Goal: Find specific fact: Find specific fact

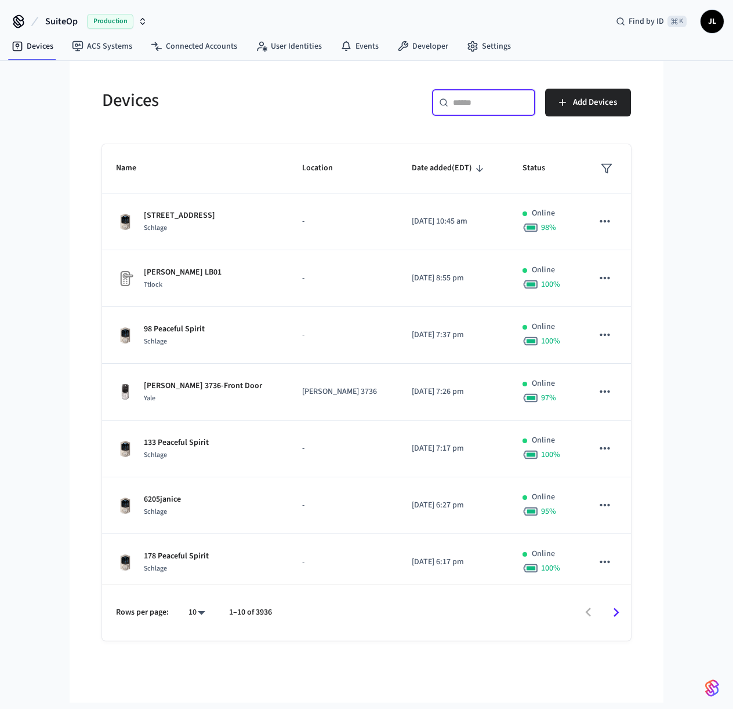
click at [496, 97] on input "text" at bounding box center [490, 103] width 75 height 12
paste input "**********"
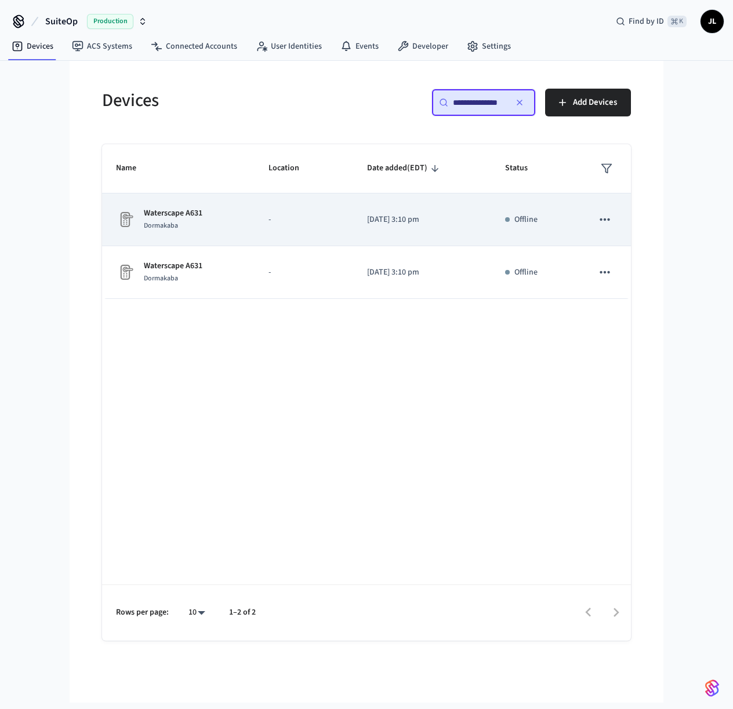
type input "**********"
click at [177, 224] on span "Dormakaba" at bounding box center [161, 226] width 34 height 10
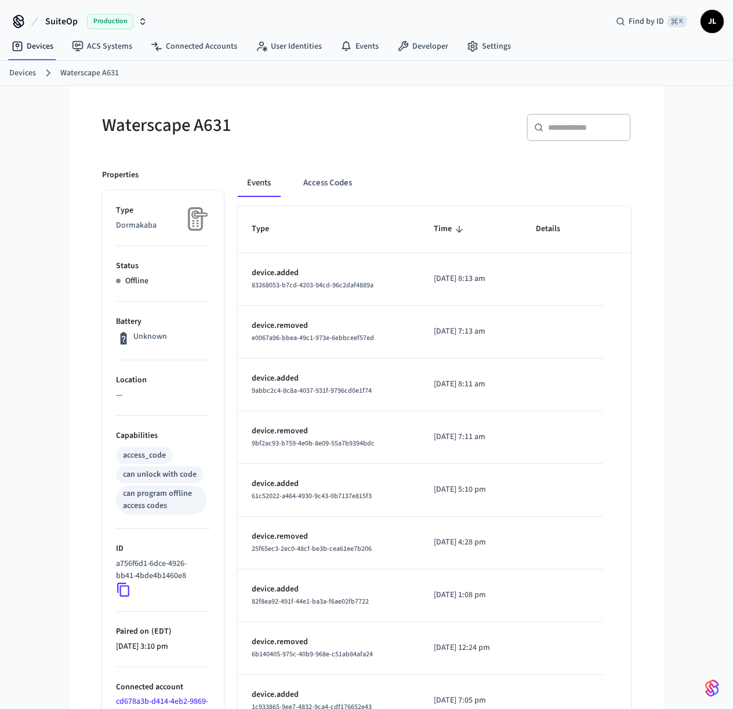
click at [25, 72] on link "Devices" at bounding box center [22, 73] width 27 height 12
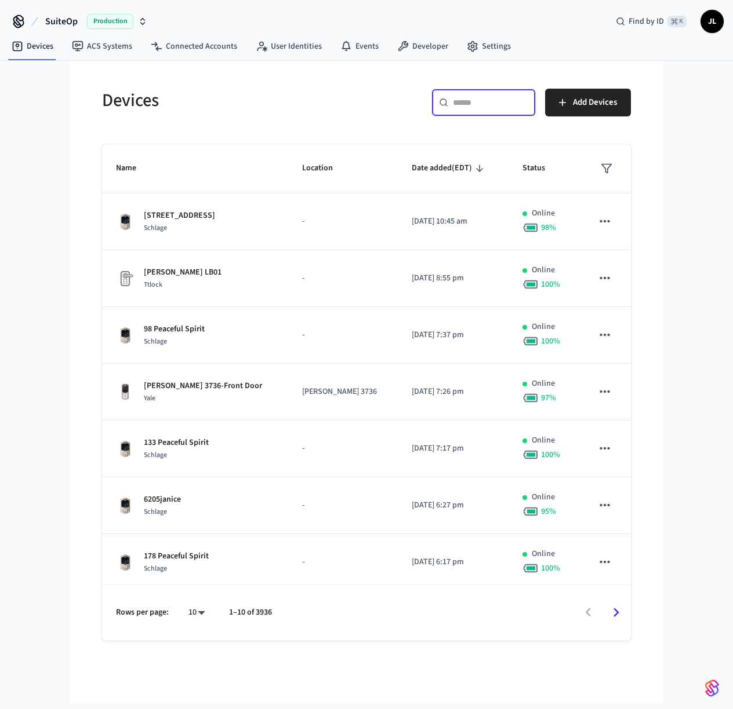
click at [473, 106] on input "text" at bounding box center [490, 103] width 75 height 12
paste input "**********"
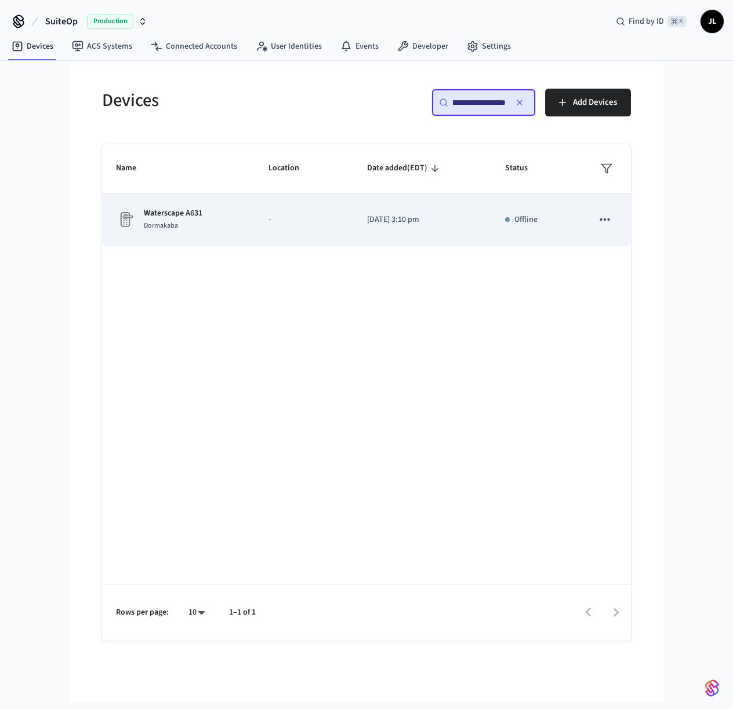
type input "**********"
click at [316, 216] on p "-" at bounding box center [303, 220] width 71 height 12
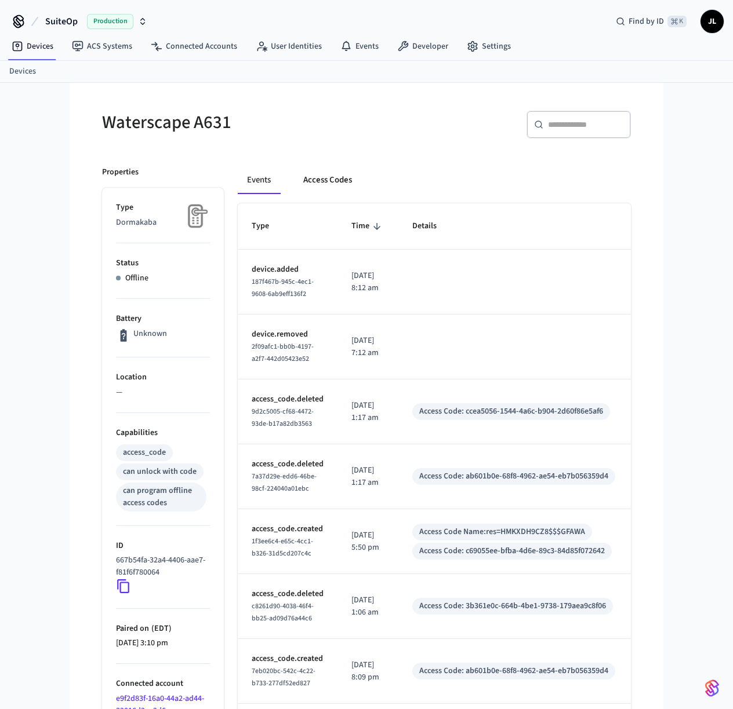
click at [332, 174] on button "Access Codes" at bounding box center [327, 180] width 67 height 28
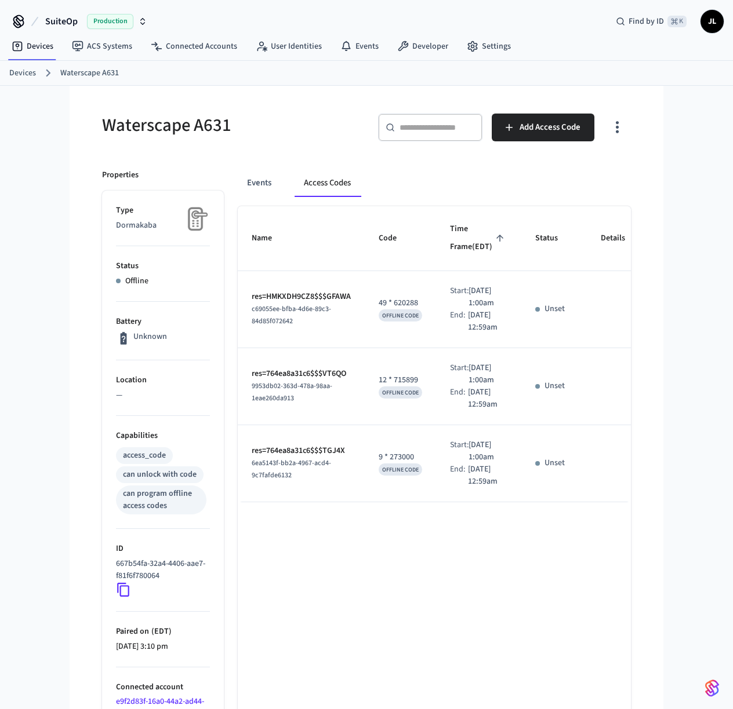
click at [329, 303] on p "res=HMKXDH9CZ8$$$GFAWA" at bounding box center [301, 297] width 99 height 12
click at [354, 325] on td "res=HMKXDH9CZ8$$$GFAWA c69055ee-bfba-4d6e-89c3-84d85f072642" at bounding box center [301, 309] width 127 height 77
drag, startPoint x: 353, startPoint y: 325, endPoint x: 270, endPoint y: 326, distance: 82.9
click at [269, 326] on td "res=HMKXDH9CZ8$$$GFAWA c69055ee-bfba-4d6e-89c3-84d85f072642" at bounding box center [301, 309] width 127 height 77
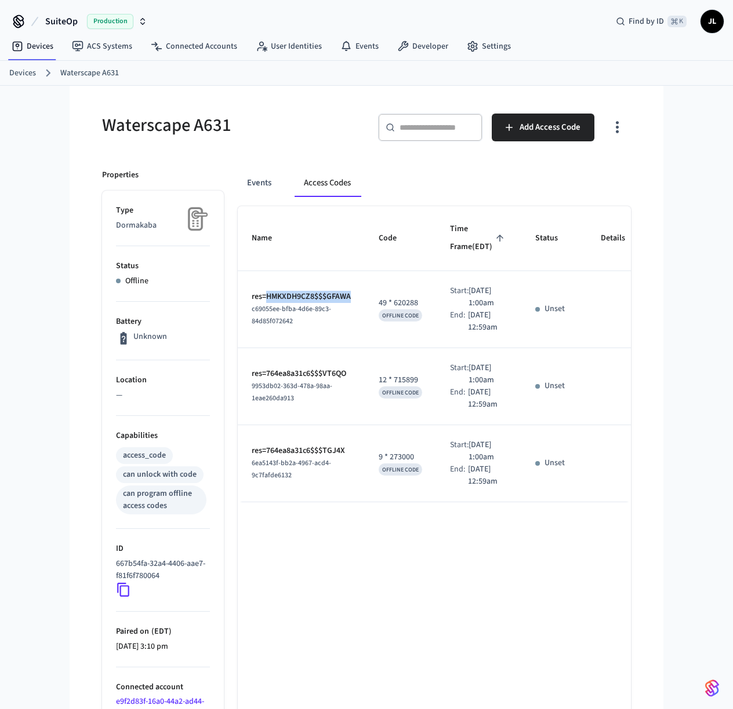
copy p "HMKXDH9CZ8$$$GFAWA"
click at [123, 588] on icon at bounding box center [123, 589] width 15 height 15
click at [314, 303] on p "res=HMKXDH9CZ8$$$GFAWA" at bounding box center [301, 297] width 99 height 12
drag, startPoint x: 290, startPoint y: 326, endPoint x: 271, endPoint y: 325, distance: 19.2
click at [269, 303] on p "res=HMKXDH9CZ8$$$GFAWA" at bounding box center [301, 297] width 99 height 12
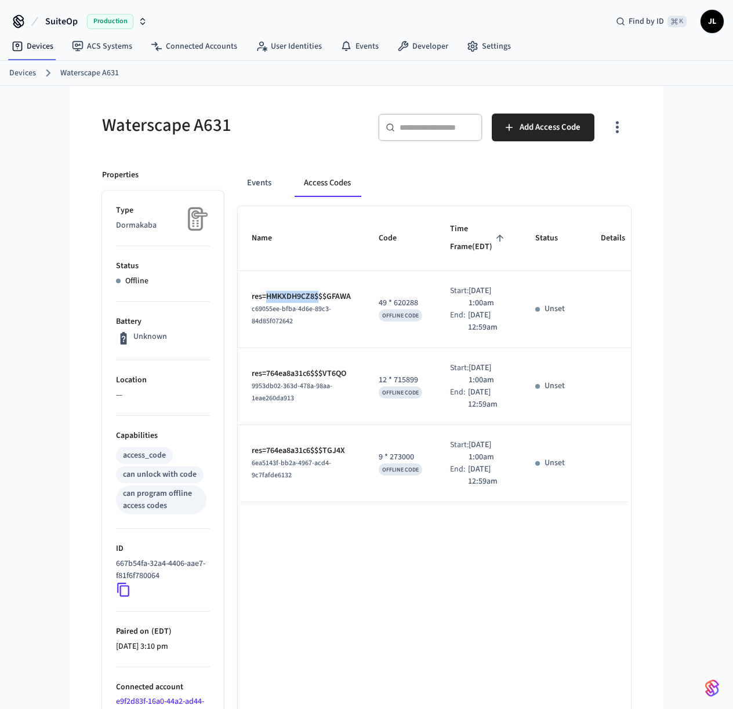
click at [403, 464] on p "9 * 273000" at bounding box center [399, 457] width 43 height 12
copy p "273000"
